Goal: Task Accomplishment & Management: Manage account settings

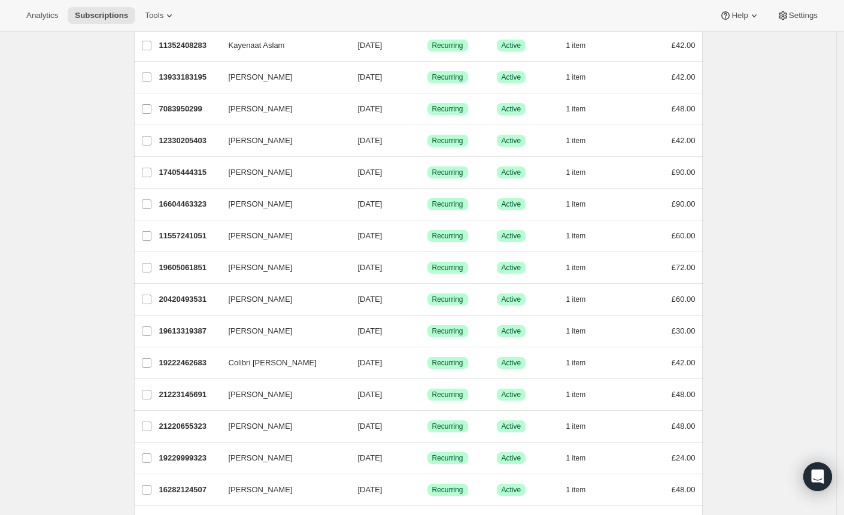
scroll to position [33, 0]
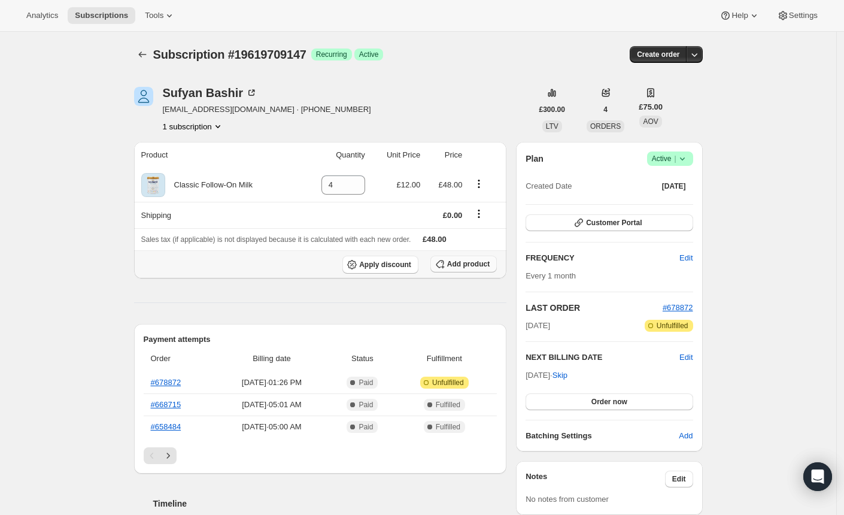
click at [461, 267] on span "Add product" at bounding box center [468, 264] width 43 height 10
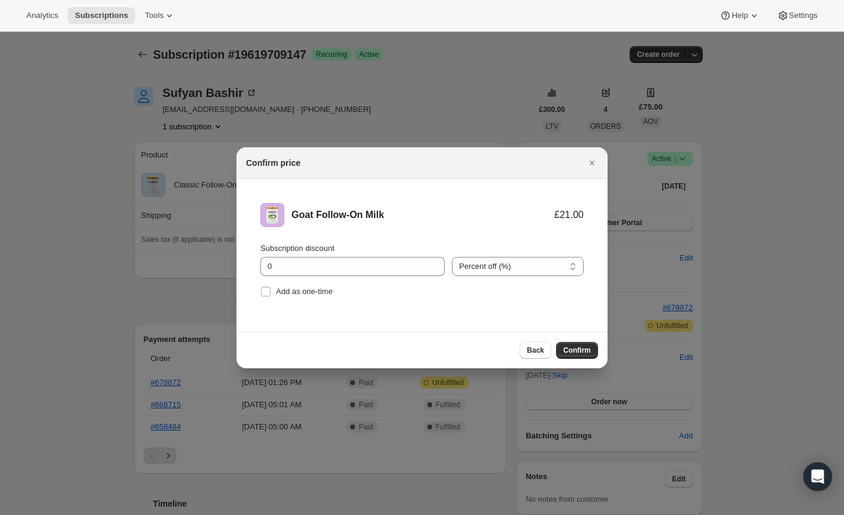
click at [568, 352] on span "Confirm" at bounding box center [578, 351] width 28 height 10
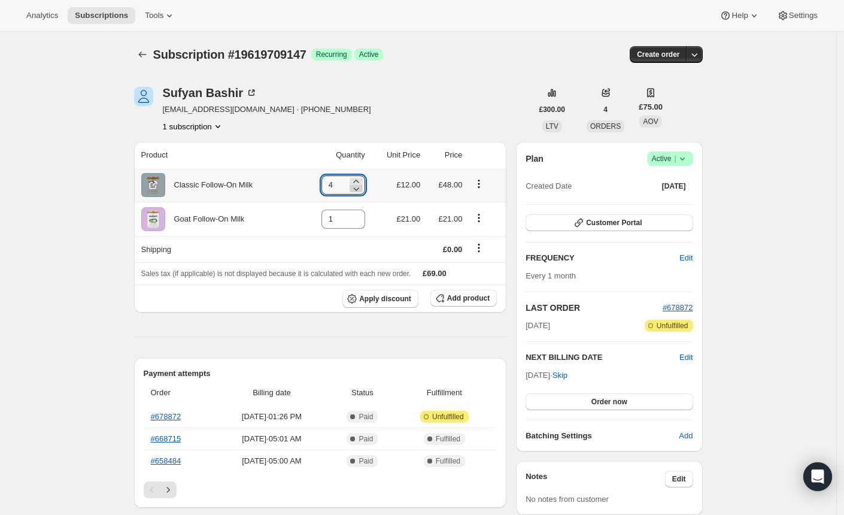
click at [361, 189] on icon at bounding box center [356, 189] width 12 height 12
type input "0"
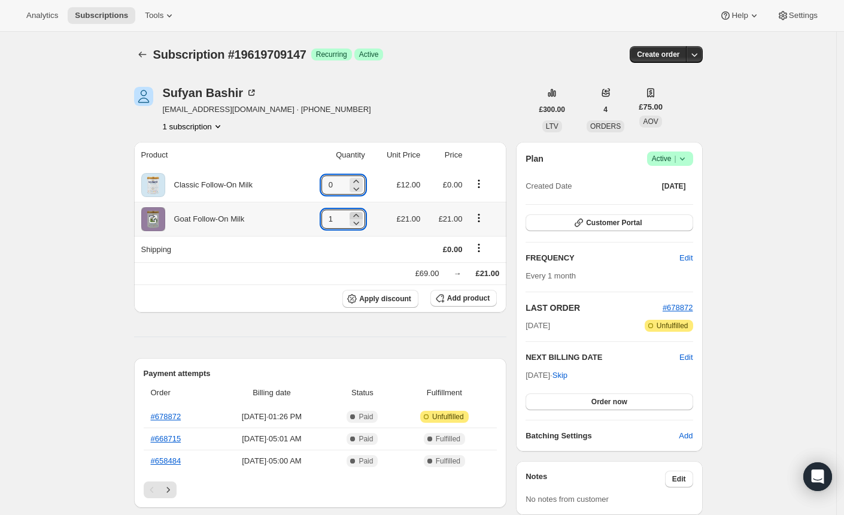
click at [361, 216] on icon at bounding box center [356, 216] width 12 height 12
type input "4"
click at [462, 90] on div "Sufyan Bashir sufyan_bashir@hotmail.co.uk · +447845269500 1 subscription" at bounding box center [333, 110] width 398 height 46
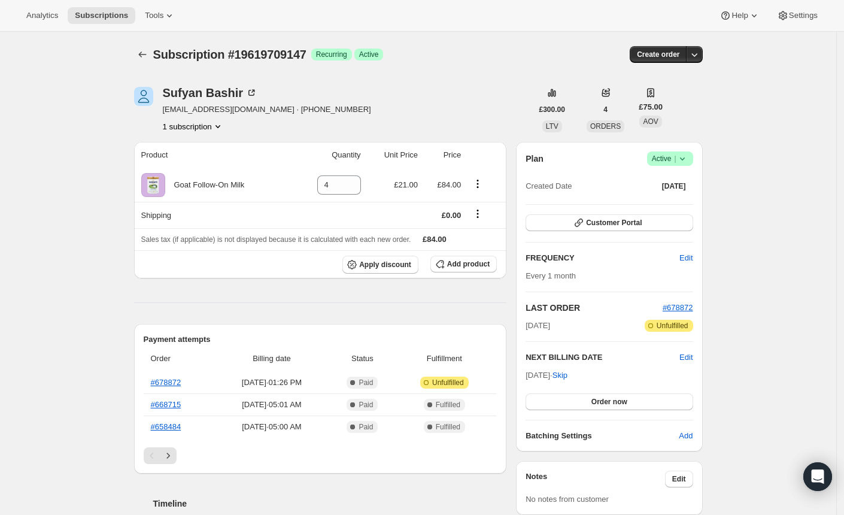
click at [588, 399] on button "Order now" at bounding box center [609, 401] width 167 height 17
click at [556, 399] on button "Click to confirm" at bounding box center [609, 401] width 167 height 17
